Goal: Task Accomplishment & Management: Manage account settings

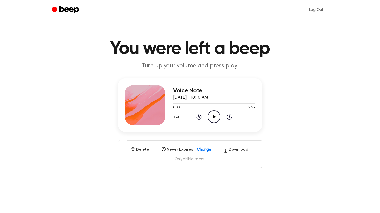
click at [216, 116] on icon "Play Audio" at bounding box center [214, 117] width 13 height 13
click at [191, 97] on span "[DATE] · 10:10 AM" at bounding box center [190, 98] width 35 height 5
click at [188, 96] on span "[DATE] · 10:10 AM" at bounding box center [190, 98] width 35 height 5
click at [207, 145] on div at bounding box center [208, 148] width 9 height 7
click at [271, 186] on main "You were left a beep Turn up your volume and press play. Voice Note [DATE] · 10…" at bounding box center [190, 160] width 380 height 321
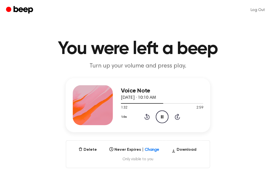
click at [238, 67] on header "You were left a beep Turn up your volume and press play." at bounding box center [137, 55] width 263 height 30
click at [83, 150] on button "Delete" at bounding box center [87, 150] width 22 height 6
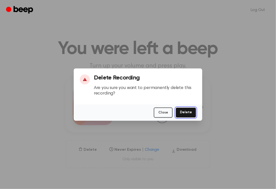
click at [193, 111] on button "Delete" at bounding box center [185, 113] width 21 height 10
